Goal: Information Seeking & Learning: Learn about a topic

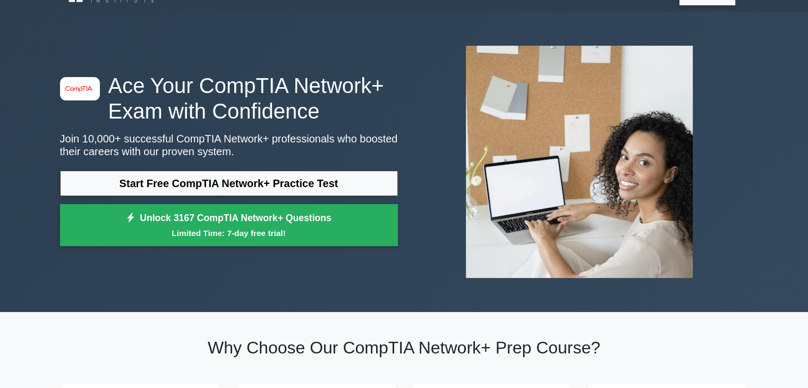
scroll to position [53, 0]
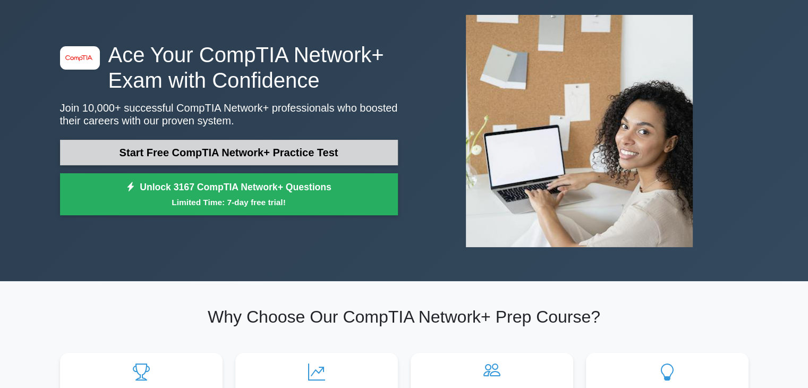
click at [174, 156] on link "Start Free CompTIA Network+ Practice Test" at bounding box center [229, 152] width 338 height 25
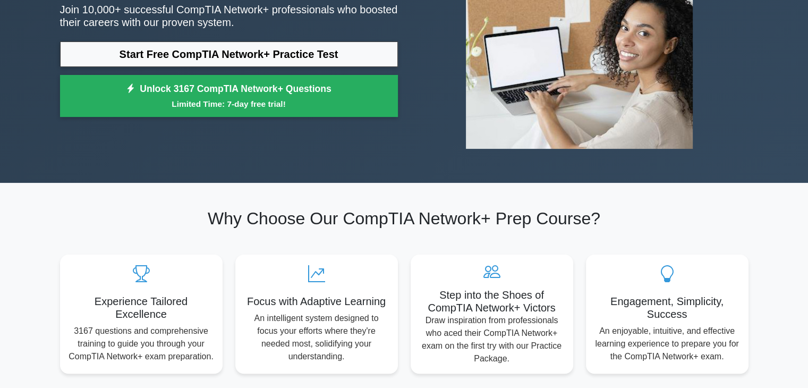
scroll to position [266, 0]
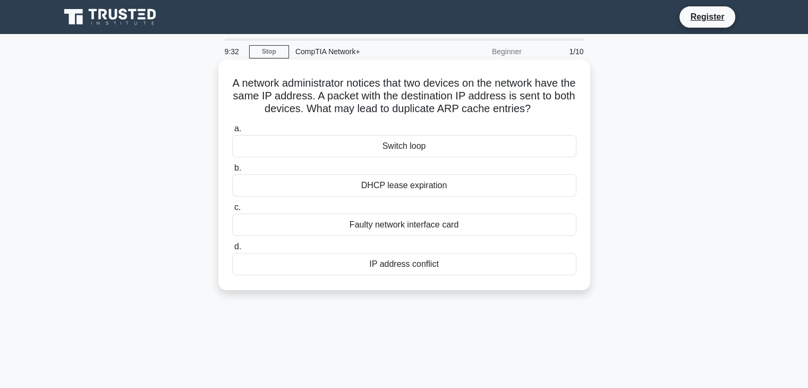
click at [419, 265] on div "IP address conflict" at bounding box center [404, 264] width 344 height 22
click at [232, 250] on input "d. IP address conflict" at bounding box center [232, 246] width 0 height 7
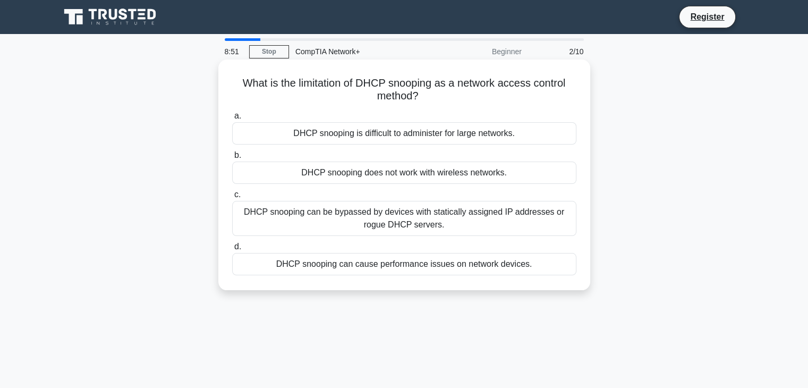
click at [285, 216] on div "DHCP snooping can be bypassed by devices with statically assigned IP addresses …" at bounding box center [404, 218] width 344 height 35
click at [232, 198] on input "c. DHCP snooping can be bypassed by devices with statically assigned IP address…" at bounding box center [232, 194] width 0 height 7
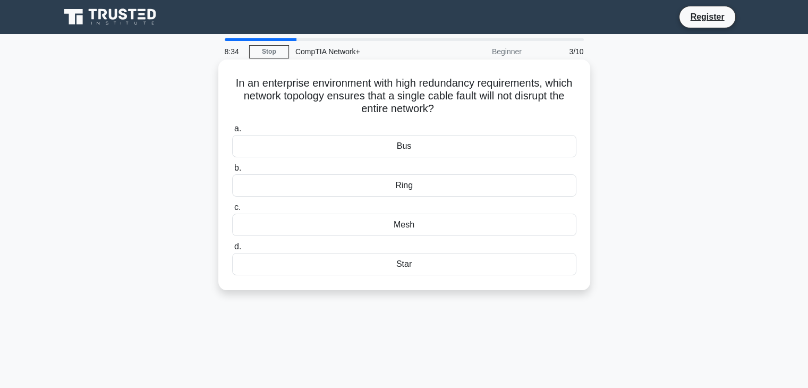
click at [355, 266] on div "Star" at bounding box center [404, 264] width 344 height 22
click at [232, 250] on input "d. Star" at bounding box center [232, 246] width 0 height 7
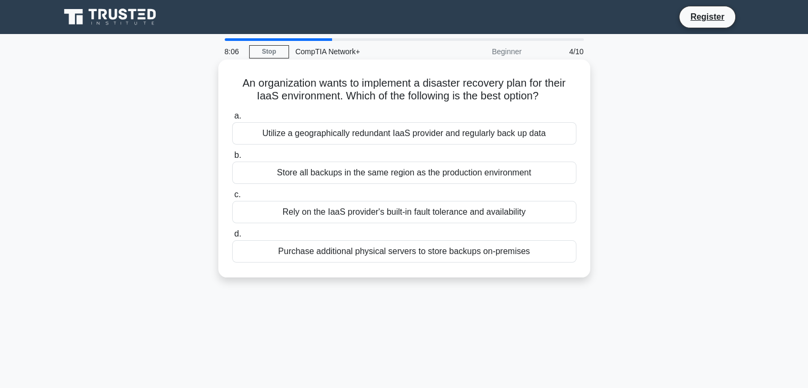
click at [314, 134] on div "Utilize a geographically redundant IaaS provider and regularly back up data" at bounding box center [404, 133] width 344 height 22
click at [232, 120] on input "a. Utilize a geographically redundant IaaS provider and regularly back up data" at bounding box center [232, 116] width 0 height 7
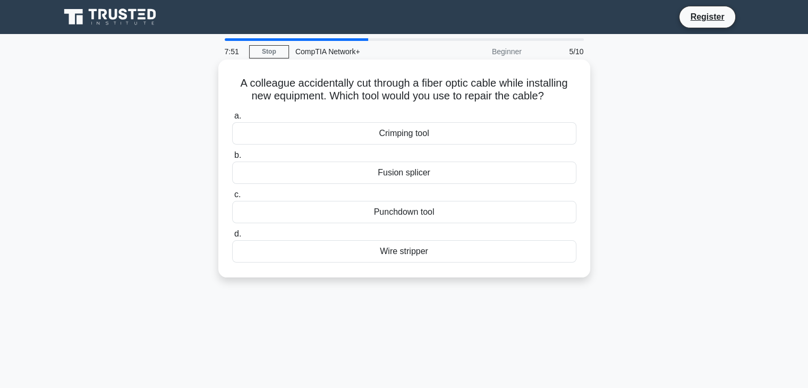
click at [426, 173] on div "Fusion splicer" at bounding box center [404, 172] width 344 height 22
click at [232, 159] on input "b. Fusion splicer" at bounding box center [232, 155] width 0 height 7
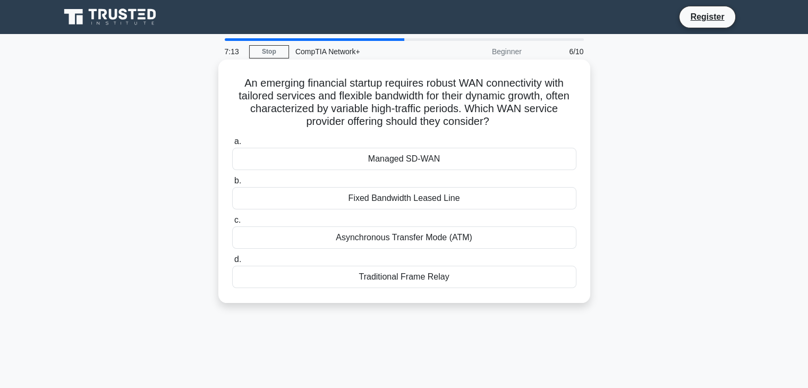
click at [409, 164] on div "Managed SD-WAN" at bounding box center [404, 159] width 344 height 22
click at [232, 145] on input "a. Managed SD-WAN" at bounding box center [232, 141] width 0 height 7
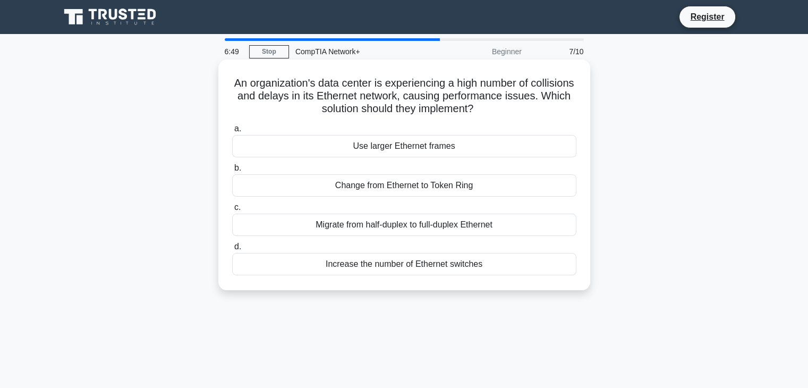
click at [371, 224] on div "Migrate from half-duplex to full-duplex Ethernet" at bounding box center [404, 225] width 344 height 22
click at [232, 211] on input "c. Migrate from half-duplex to full-duplex Ethernet" at bounding box center [232, 207] width 0 height 7
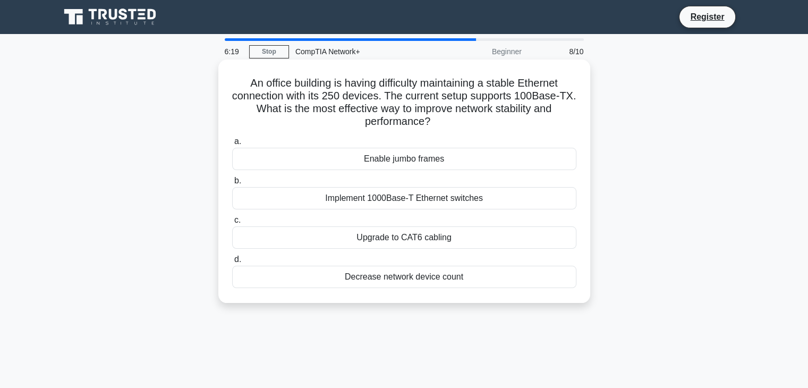
click at [385, 202] on div "Implement 1000Base-T Ethernet switches" at bounding box center [404, 198] width 344 height 22
click at [232, 184] on input "b. Implement 1000Base-T Ethernet switches" at bounding box center [232, 180] width 0 height 7
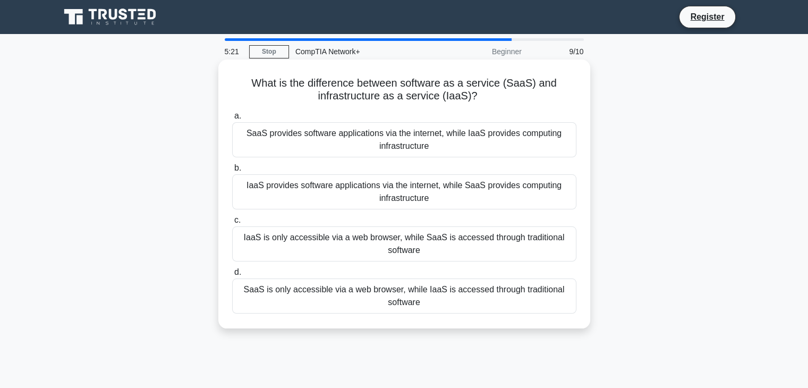
click at [373, 143] on div "SaaS provides software applications via the internet, while IaaS provides compu…" at bounding box center [404, 139] width 344 height 35
click at [232, 120] on input "a. SaaS provides software applications via the internet, while IaaS provides co…" at bounding box center [232, 116] width 0 height 7
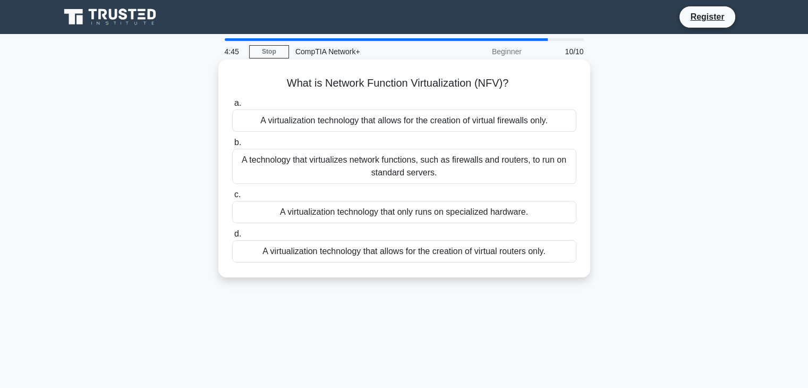
click at [302, 167] on div "A technology that virtualizes network functions, such as firewalls and routers,…" at bounding box center [404, 166] width 344 height 35
click at [232, 146] on input "b. A technology that virtualizes network functions, such as firewalls and route…" at bounding box center [232, 142] width 0 height 7
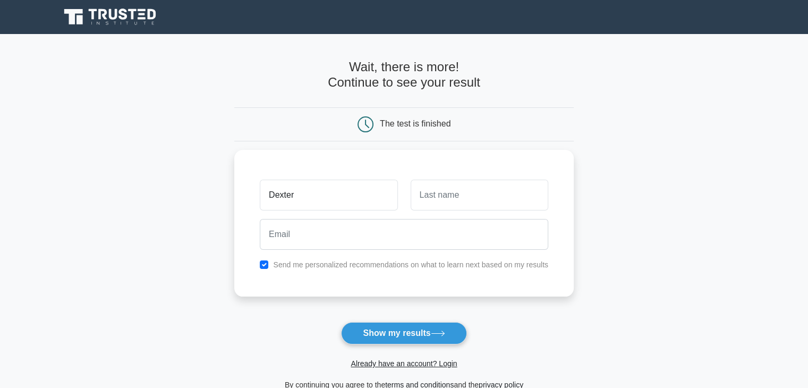
type input "Dexter"
type input "[PERSON_NAME]"
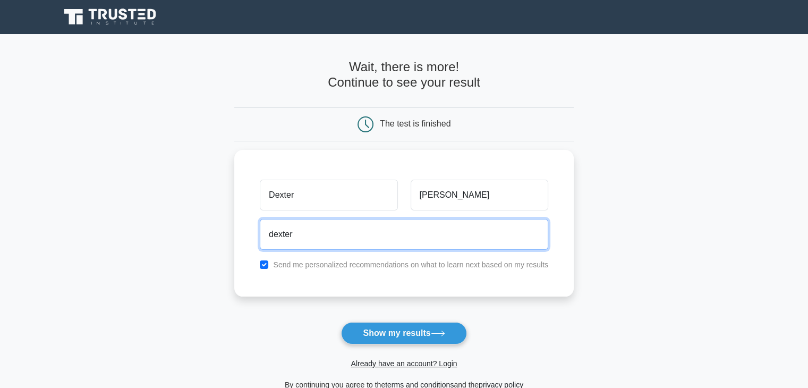
type input "[EMAIL_ADDRESS][PERSON_NAME][DOMAIN_NAME]"
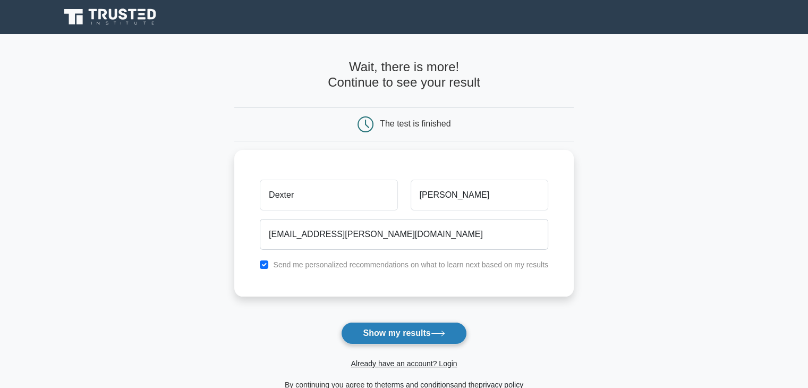
click at [406, 332] on button "Show my results" at bounding box center [403, 333] width 125 height 22
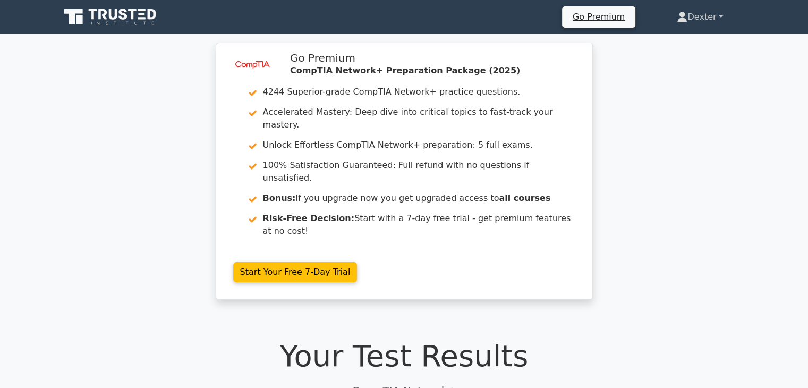
click at [696, 22] on link "Dexter" at bounding box center [699, 16] width 97 height 21
